Goal: Check status: Check status

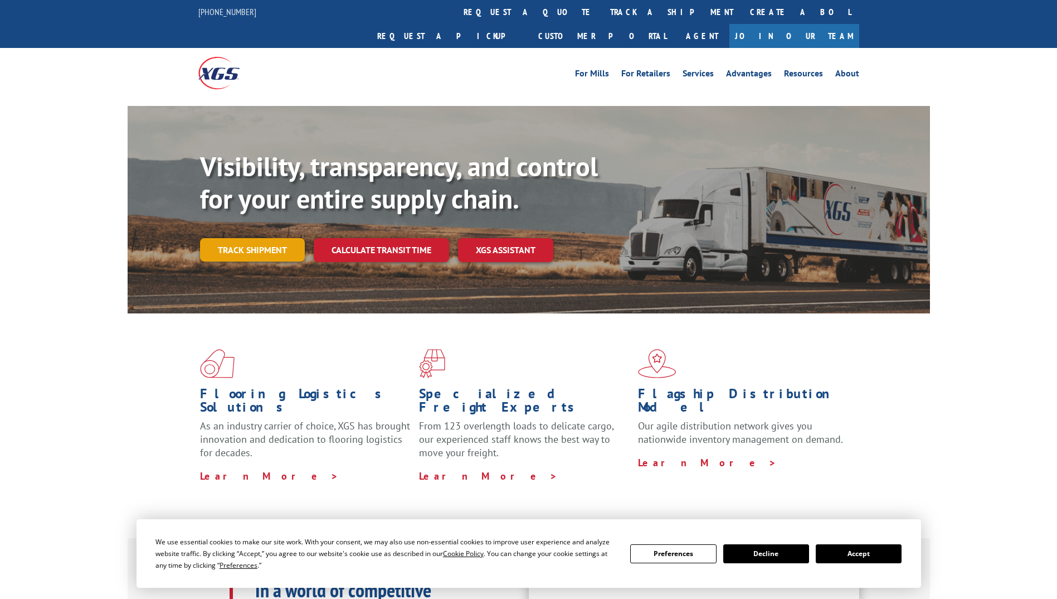
click at [234, 238] on link "Track shipment" at bounding box center [252, 249] width 105 height 23
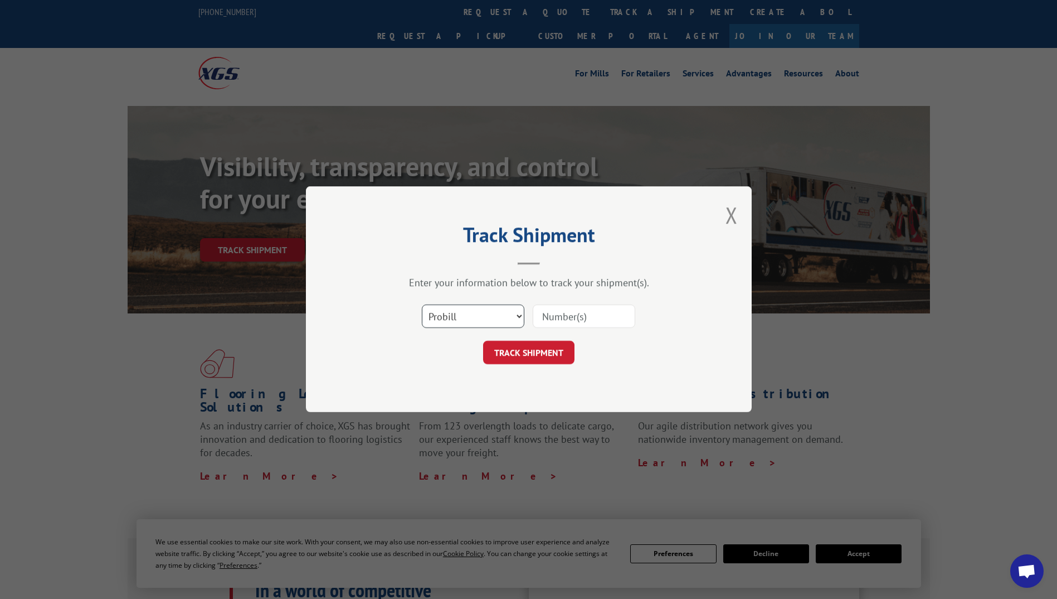
click at [518, 309] on select "Select category... Probill BOL PO" at bounding box center [473, 316] width 103 height 23
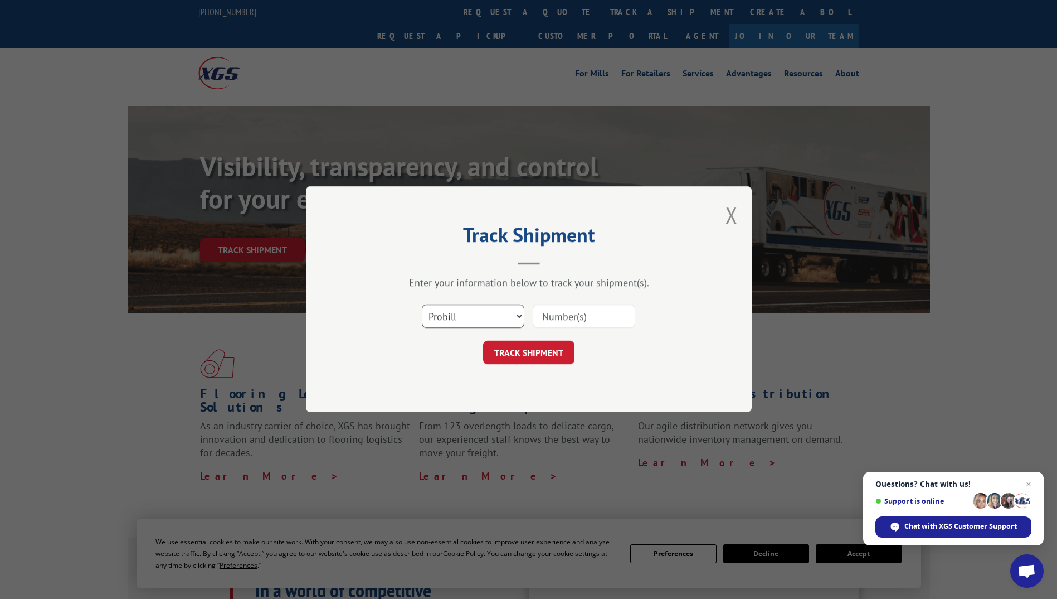
click at [422, 305] on select "Select category... Probill BOL PO" at bounding box center [473, 316] width 103 height 23
click at [574, 320] on input at bounding box center [584, 316] width 103 height 23
type input "527749722"
click at [545, 358] on button "TRACK SHIPMENT" at bounding box center [528, 352] width 91 height 23
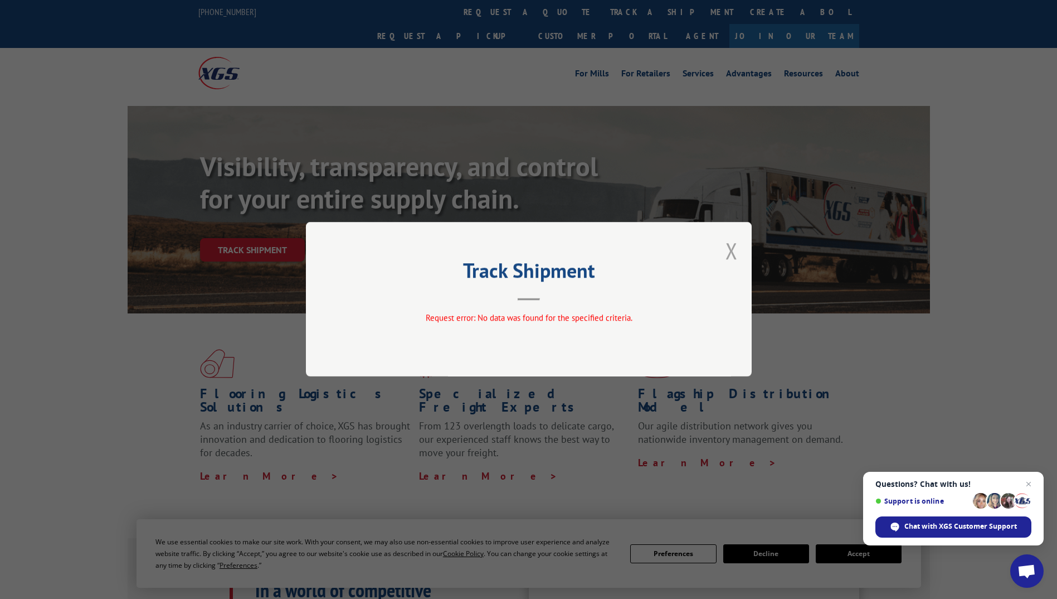
click at [730, 255] on button "Close modal" at bounding box center [732, 251] width 12 height 30
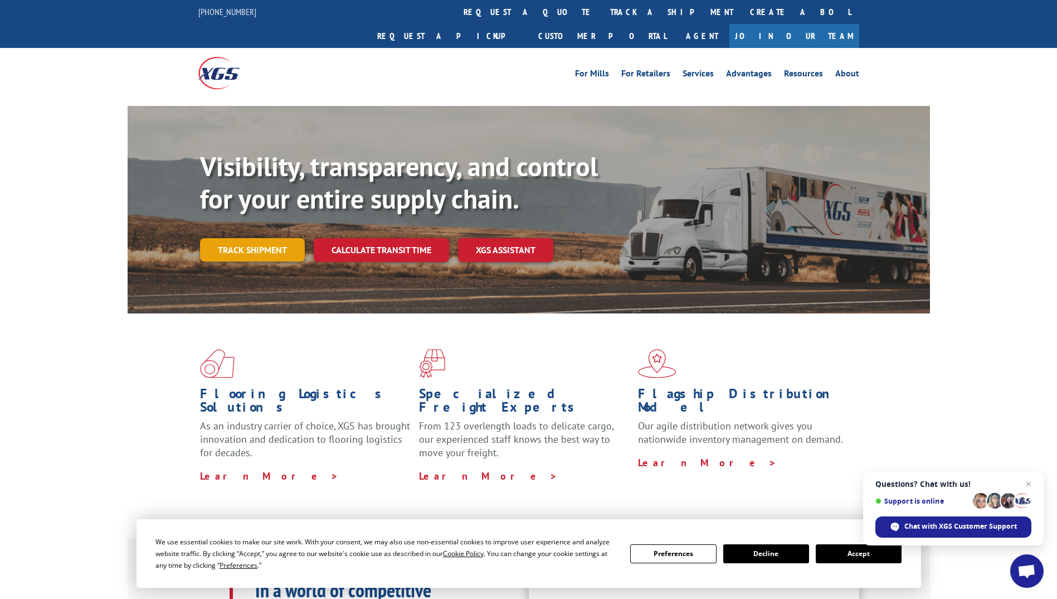
click at [275, 238] on link "Track shipment" at bounding box center [252, 249] width 105 height 23
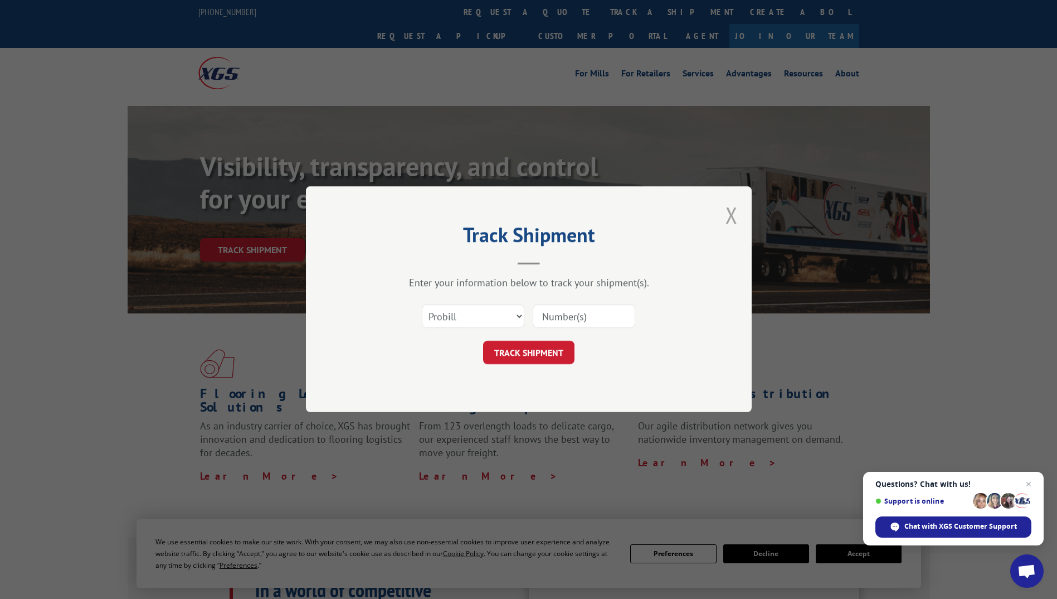
click at [733, 221] on button "Close modal" at bounding box center [732, 215] width 12 height 30
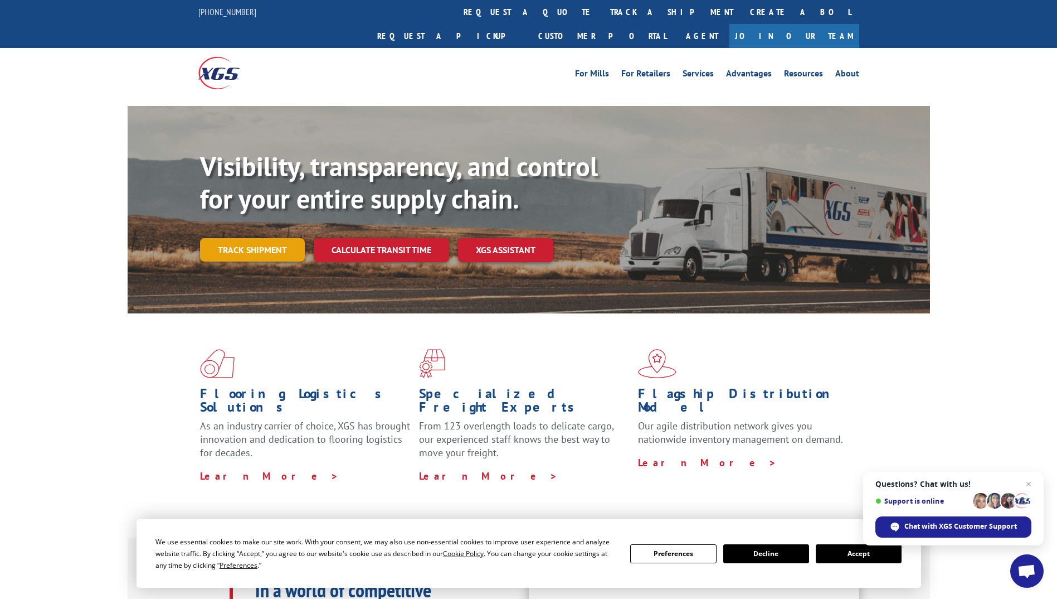
click at [251, 238] on link "Track shipment" at bounding box center [252, 249] width 105 height 23
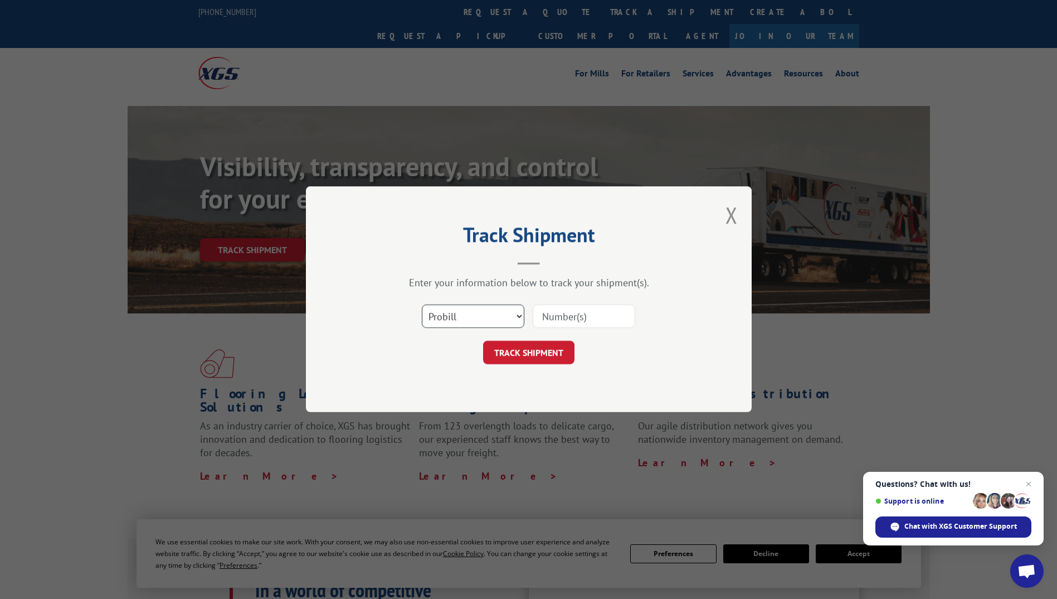
click at [505, 319] on select "Select category... Probill BOL PO" at bounding box center [473, 316] width 103 height 23
select select "bol"
click at [422, 305] on select "Select category... Probill BOL PO" at bounding box center [473, 316] width 103 height 23
click at [575, 308] on input at bounding box center [584, 316] width 103 height 23
type input "527749722"
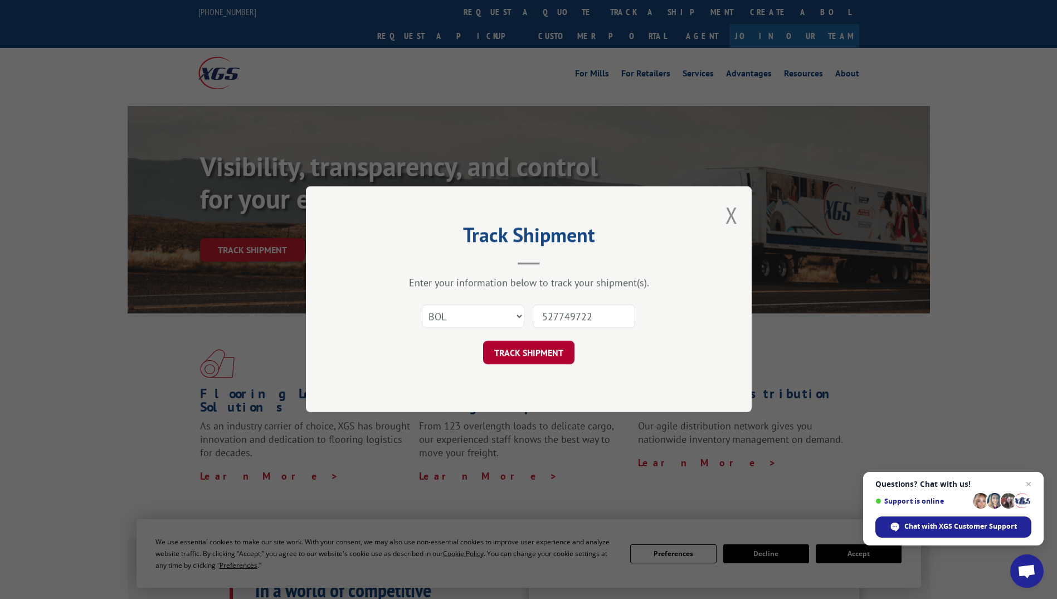
click at [543, 347] on button "TRACK SHIPMENT" at bounding box center [528, 352] width 91 height 23
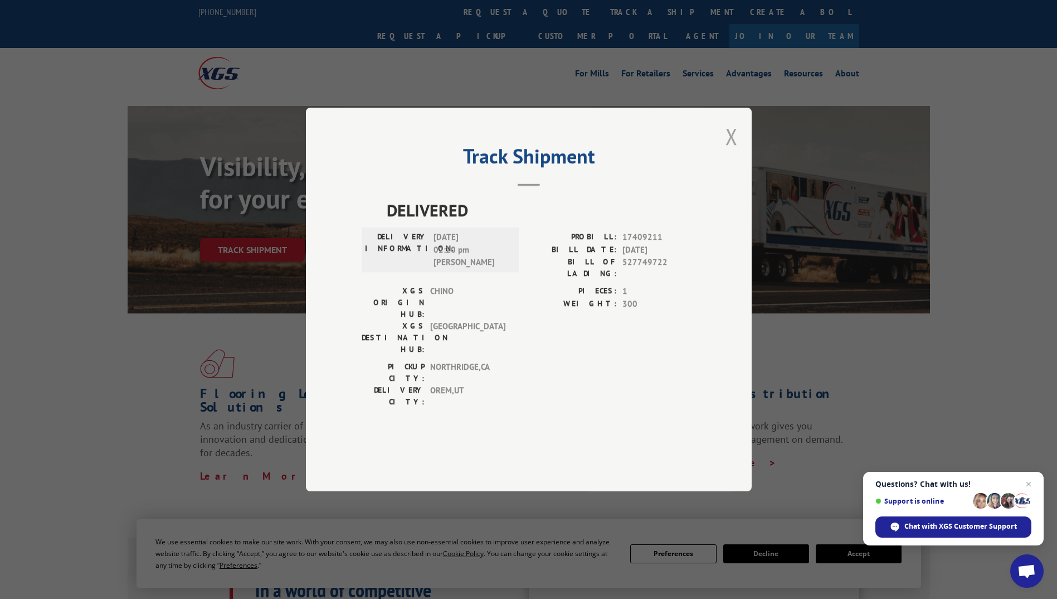
click at [731, 151] on button "Close modal" at bounding box center [732, 137] width 12 height 30
